Goal: Navigation & Orientation: Find specific page/section

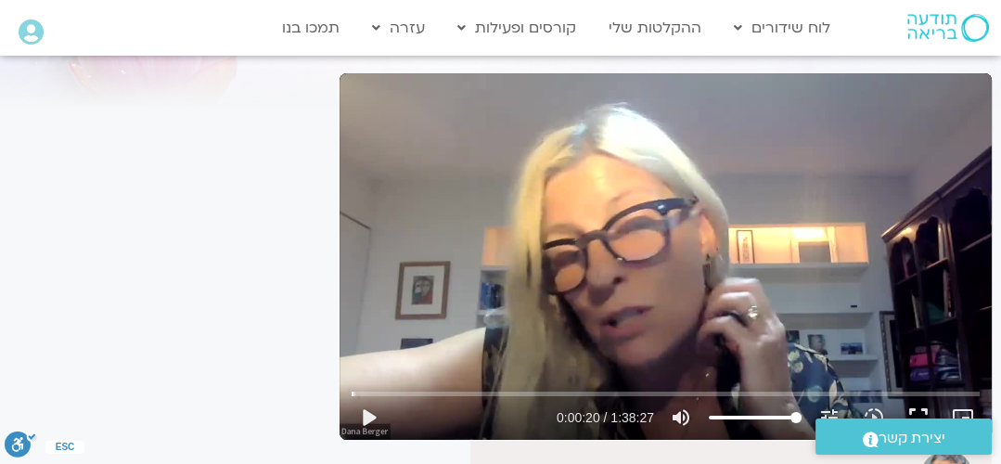
drag, startPoint x: 0, startPoint y: 0, endPoint x: 571, endPoint y: 314, distance: 651.3
click at [571, 314] on div "Skip Ad play_arrow 0:00:20 / 1:38:27 volume_up Mute tune Resolution Auto 720p s…" at bounding box center [666, 256] width 652 height 367
type input "23.579884"
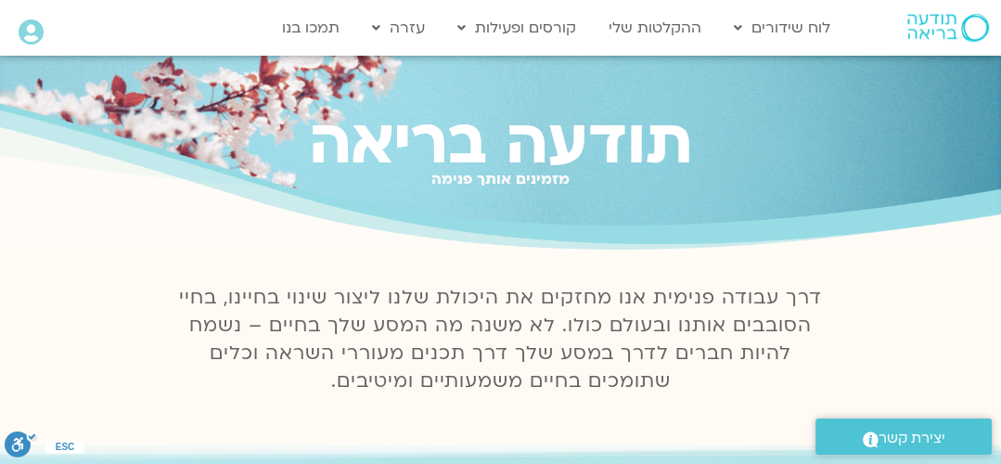
click at [39, 34] on icon at bounding box center [31, 32] width 25 height 26
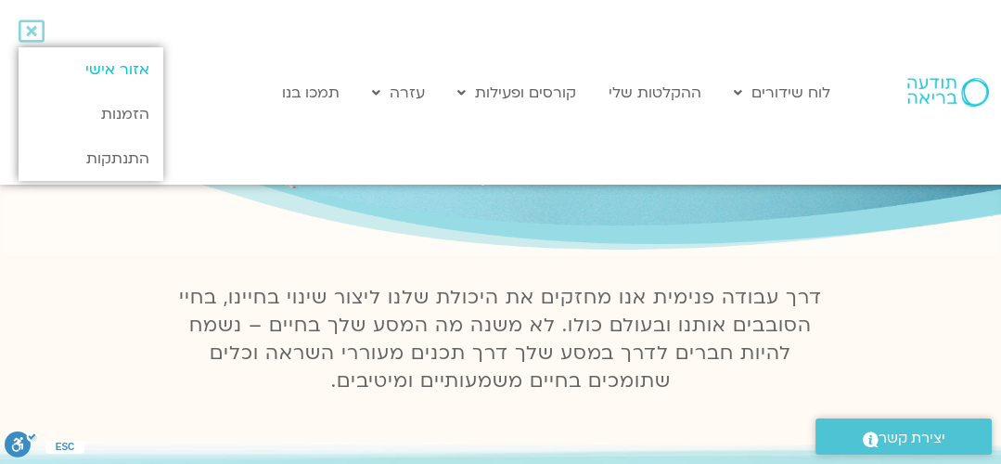
click at [127, 66] on link "אזור אישי" at bounding box center [91, 69] width 145 height 45
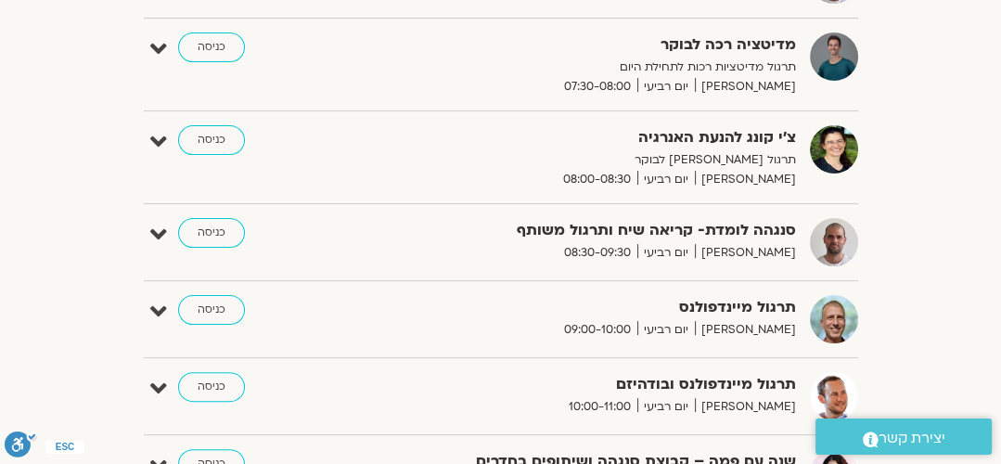
scroll to position [565, 0]
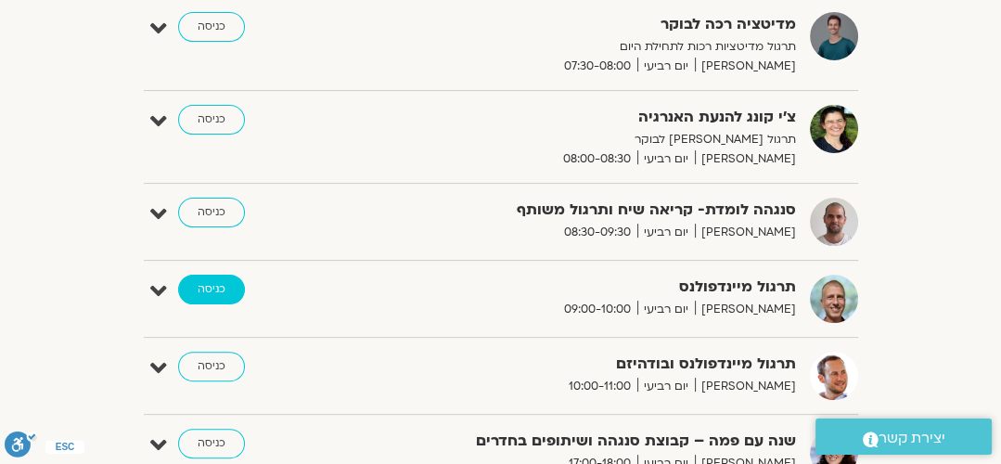
click at [199, 285] on link "כניסה" at bounding box center [211, 290] width 67 height 30
